Goal: Task Accomplishment & Management: Manage account settings

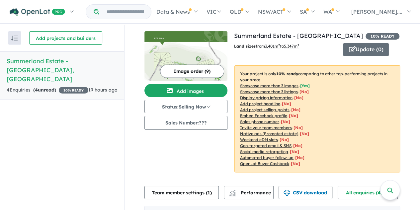
click at [59, 89] on span "10 % READY" at bounding box center [74, 90] width 30 height 7
click at [40, 87] on strong "( 4 unread)" at bounding box center [44, 90] width 23 height 6
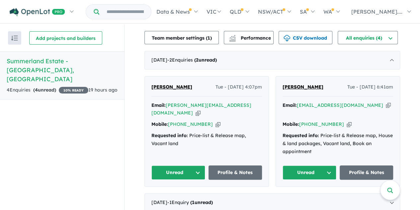
scroll to position [156, 0]
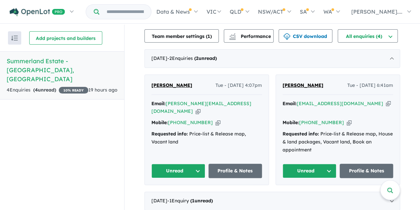
click at [318, 163] on button "Unread" at bounding box center [310, 170] width 54 height 14
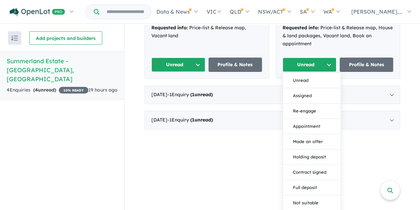
scroll to position [261, 0]
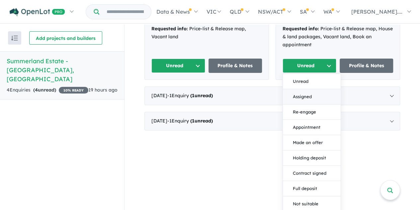
click at [311, 89] on button "Assigned" at bounding box center [312, 96] width 58 height 15
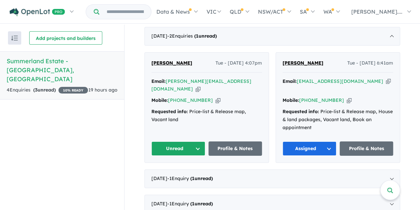
click at [189, 143] on button "Unread" at bounding box center [178, 148] width 54 height 14
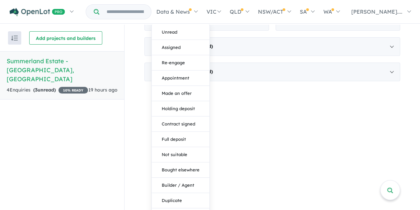
scroll to position [313, 0]
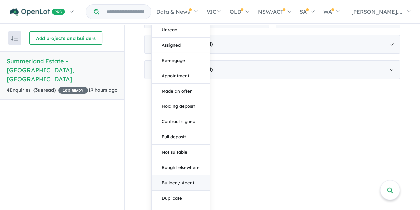
click at [189, 175] on button "Builder / Agent" at bounding box center [181, 182] width 58 height 15
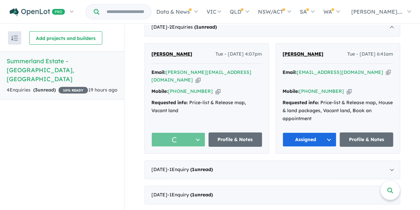
scroll to position [178, 0]
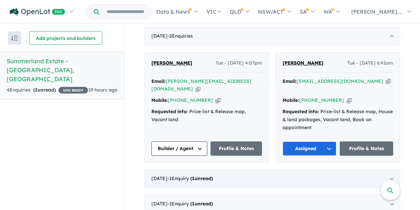
click at [282, 173] on div "[DATE] - 1 Enquir y ( 1 unread)" at bounding box center [272, 178] width 256 height 19
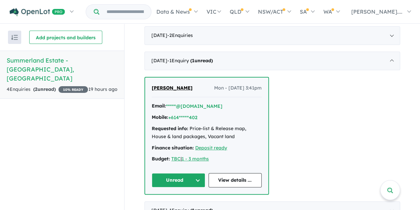
click at [184, 183] on button "Unread" at bounding box center [178, 180] width 53 height 14
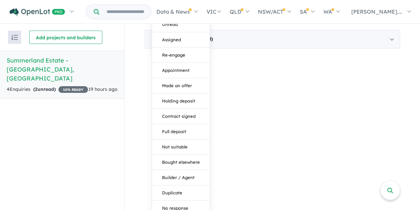
scroll to position [353, 0]
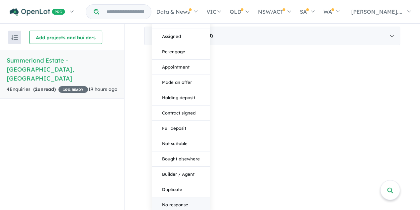
click at [178, 202] on button "No response" at bounding box center [181, 204] width 58 height 15
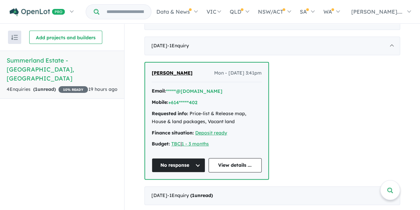
click at [46, 86] on strong "( 1 unread)" at bounding box center [44, 89] width 23 height 6
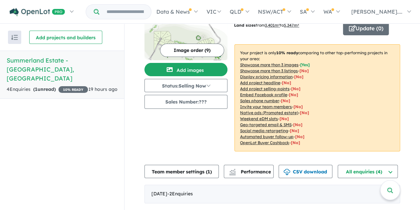
scroll to position [0, 0]
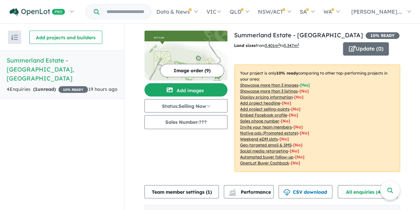
click at [50, 86] on strong "( 1 unread)" at bounding box center [44, 89] width 23 height 6
